Goal: Transaction & Acquisition: Purchase product/service

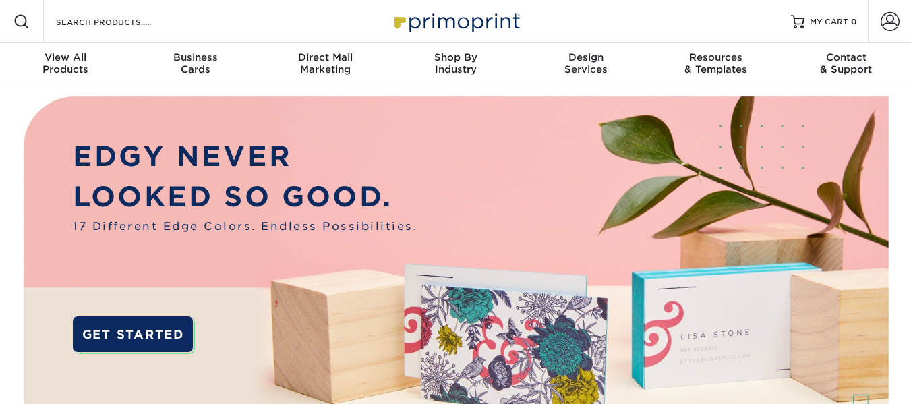
click at [122, 30] on div "Search Products" at bounding box center [115, 21] width 142 height 43
click at [127, 17] on input "Search Products" at bounding box center [120, 21] width 131 height 16
type input "frame"
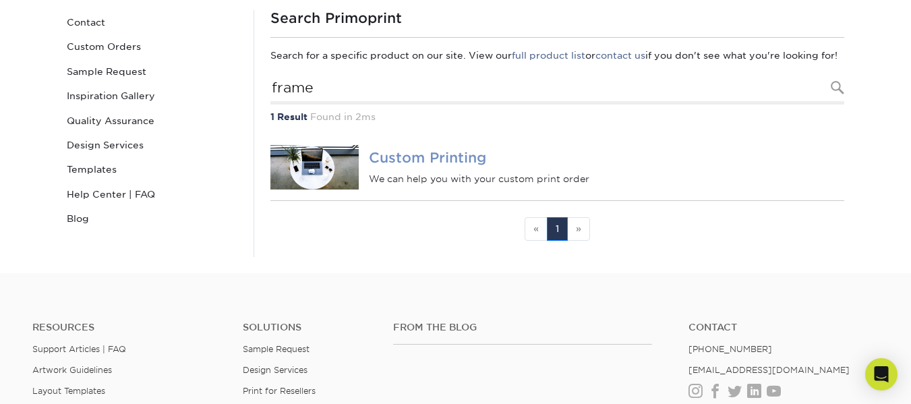
scroll to position [135, 0]
click at [344, 188] on img at bounding box center [314, 166] width 89 height 44
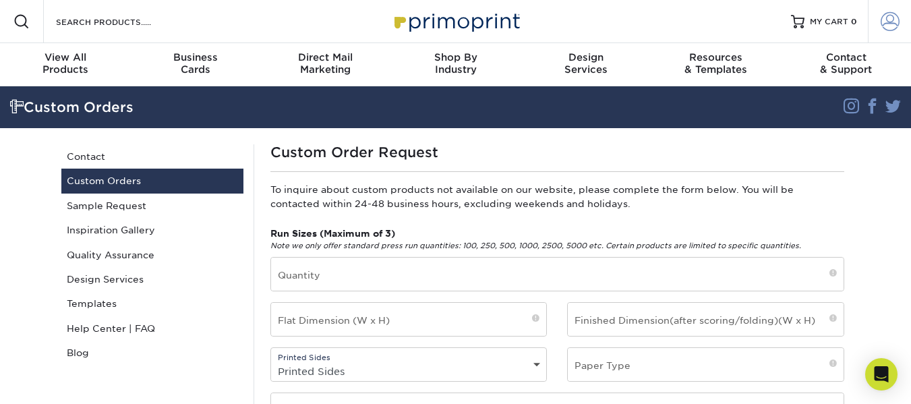
click at [904, 22] on link "Account" at bounding box center [888, 21] width 43 height 43
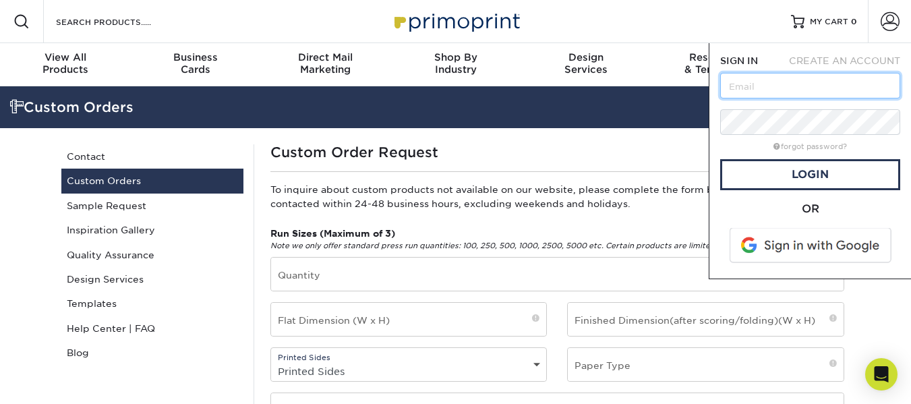
click at [800, 95] on input "text" at bounding box center [810, 86] width 180 height 26
type input "mnakagawa@hawaiifamilydental.com"
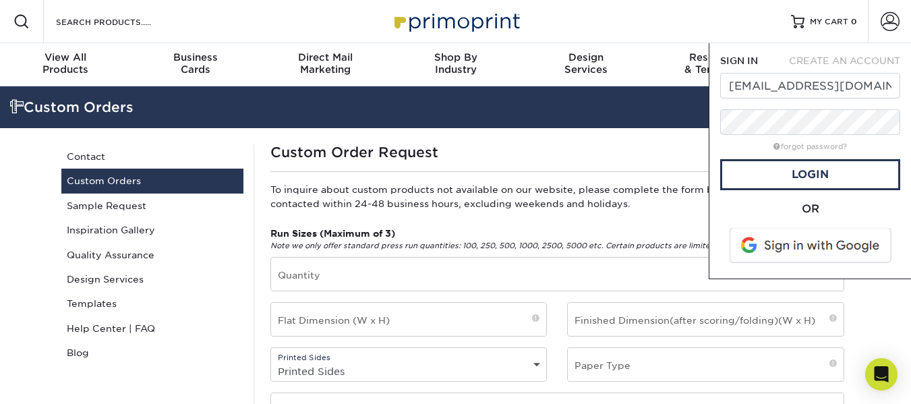
click at [813, 243] on span at bounding box center [811, 245] width 172 height 35
